Goal: Use online tool/utility: Utilize a website feature to perform a specific function

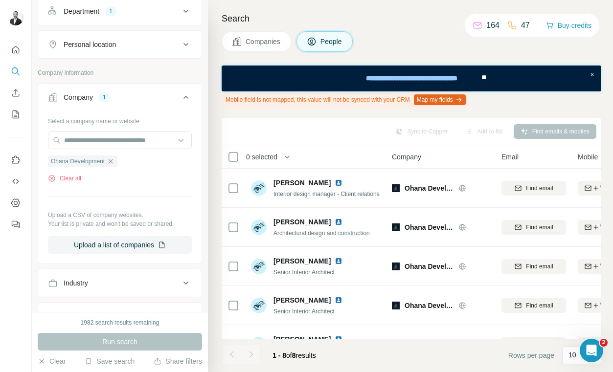
scroll to position [145, 0]
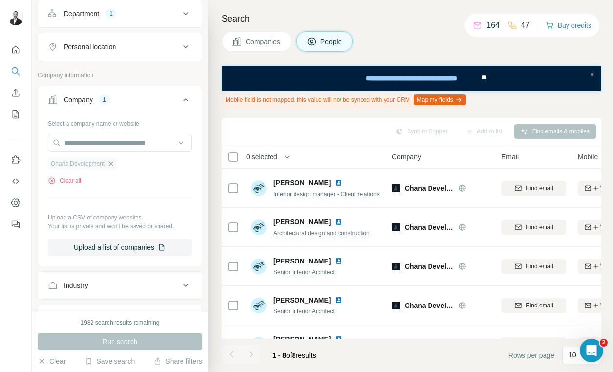
click at [113, 163] on icon "button" at bounding box center [111, 163] width 4 height 4
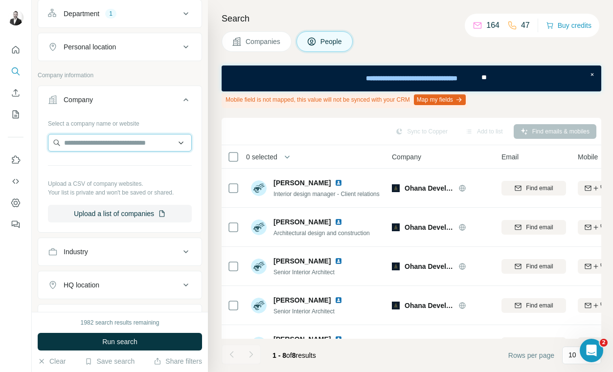
click at [85, 141] on input "text" at bounding box center [120, 143] width 144 height 18
type input "**********"
click at [142, 146] on input "**********" at bounding box center [120, 143] width 144 height 18
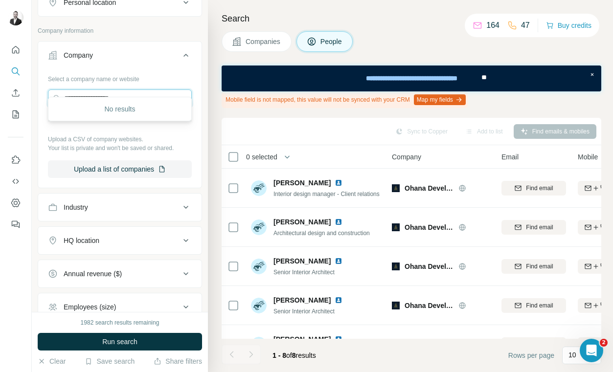
scroll to position [202, 0]
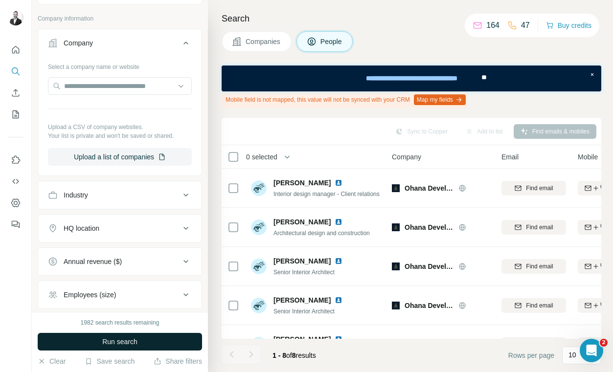
click at [113, 338] on span "Run search" at bounding box center [119, 342] width 35 height 10
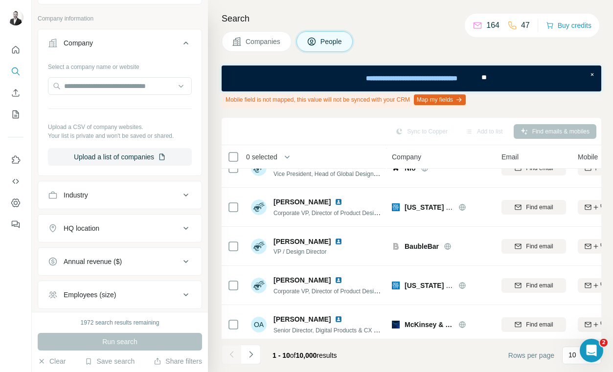
scroll to position [0, 0]
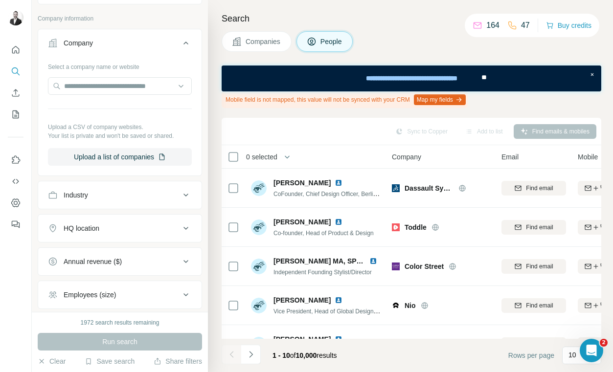
click at [386, 27] on div "Search Companies People Mobile field is not mapped, this value will not be sync…" at bounding box center [410, 186] width 405 height 372
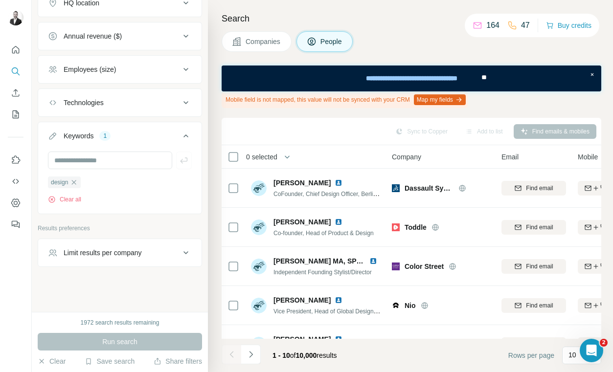
scroll to position [427, 0]
click at [74, 182] on icon "button" at bounding box center [74, 182] width 8 height 8
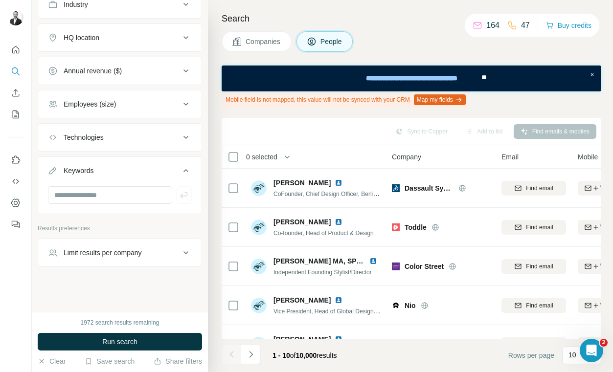
scroll to position [393, 0]
click at [113, 336] on button "Run search" at bounding box center [120, 342] width 164 height 18
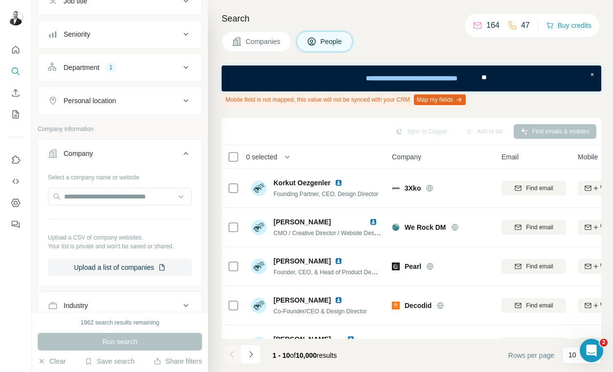
scroll to position [68, 0]
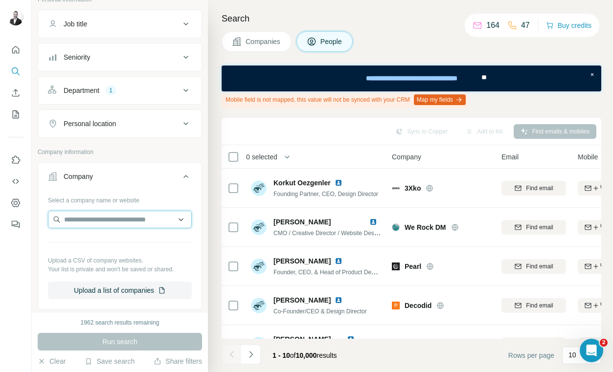
click at [107, 212] on input "text" at bounding box center [120, 220] width 144 height 18
type input "**********"
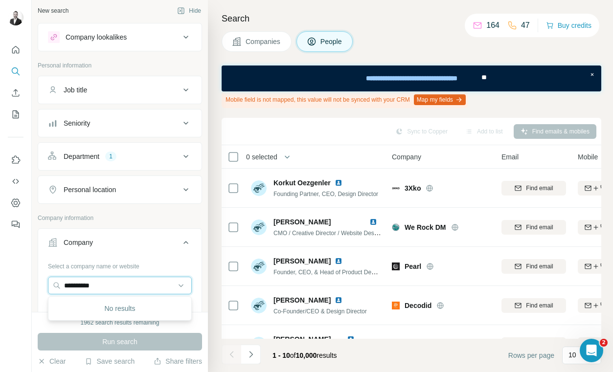
scroll to position [0, 0]
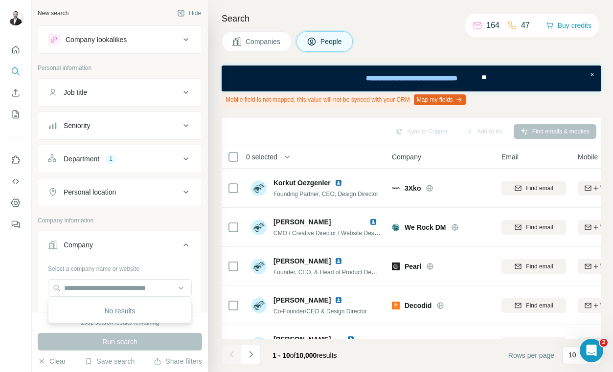
click at [120, 163] on div "Department 1" at bounding box center [114, 159] width 132 height 10
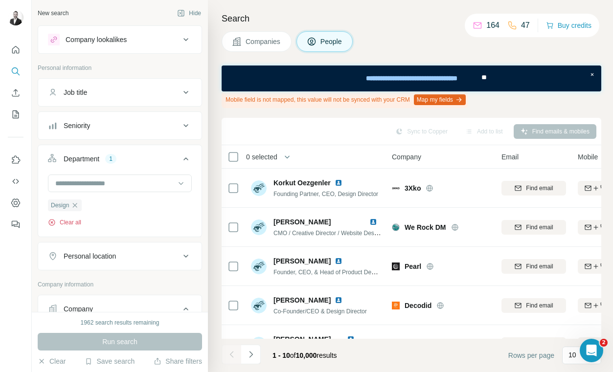
click at [69, 221] on button "Clear all" at bounding box center [64, 222] width 33 height 9
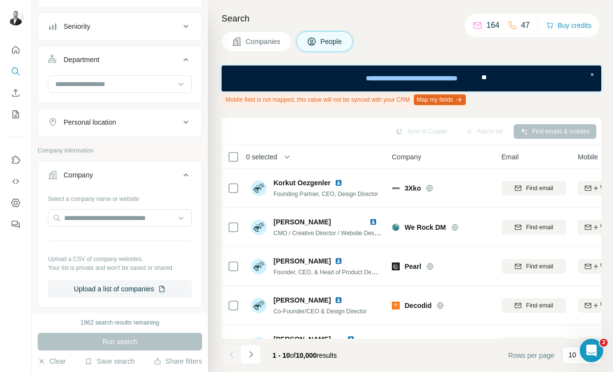
scroll to position [161, 0]
